Goal: Information Seeking & Learning: Learn about a topic

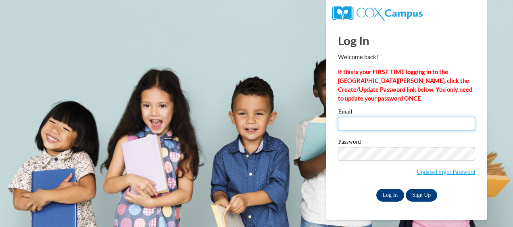
type input "dreannam@ymcaatlanta.org"
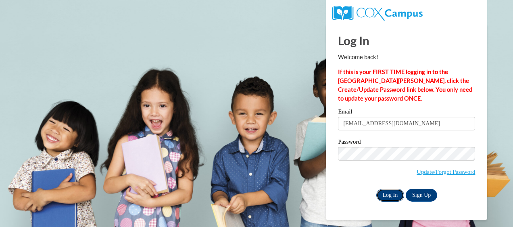
click at [391, 195] on input "Log In" at bounding box center [390, 195] width 28 height 13
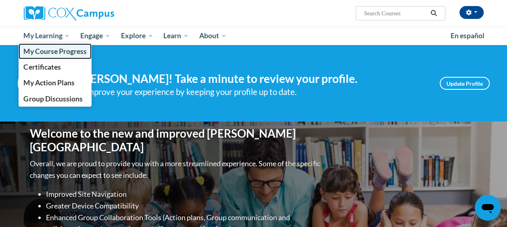
click at [53, 54] on span "My Course Progress" at bounding box center [54, 51] width 63 height 8
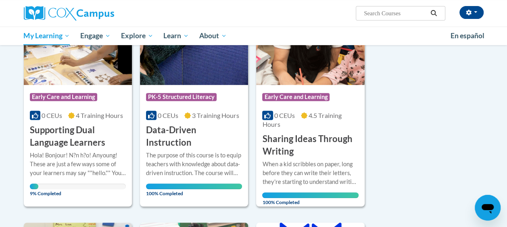
scroll to position [156, 0]
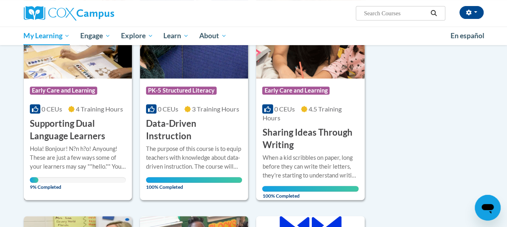
click at [50, 132] on h3 "Supporting Dual Language Learners" at bounding box center [78, 130] width 96 height 25
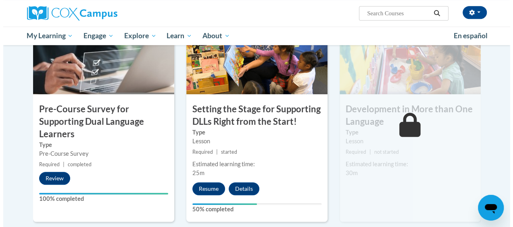
scroll to position [203, 0]
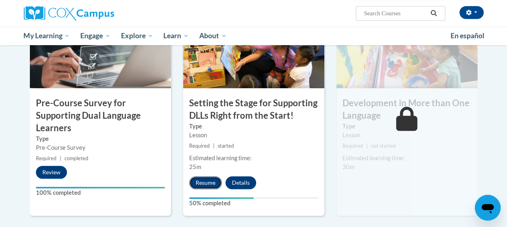
click at [206, 183] on button "Resume" at bounding box center [205, 183] width 33 height 13
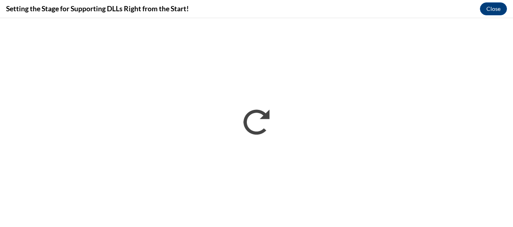
scroll to position [0, 0]
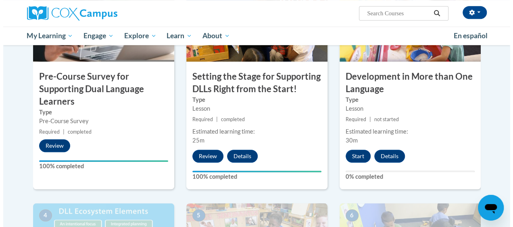
scroll to position [233, 0]
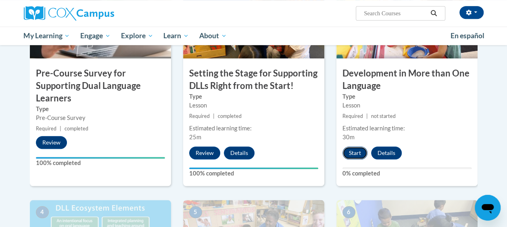
click at [359, 148] on button "Start" at bounding box center [354, 153] width 25 height 13
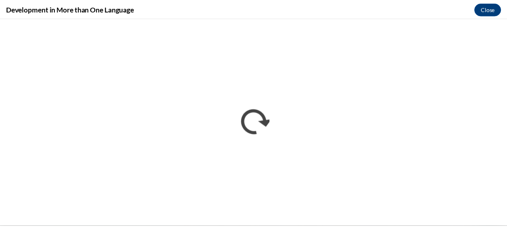
scroll to position [0, 0]
